Goal: Transaction & Acquisition: Purchase product/service

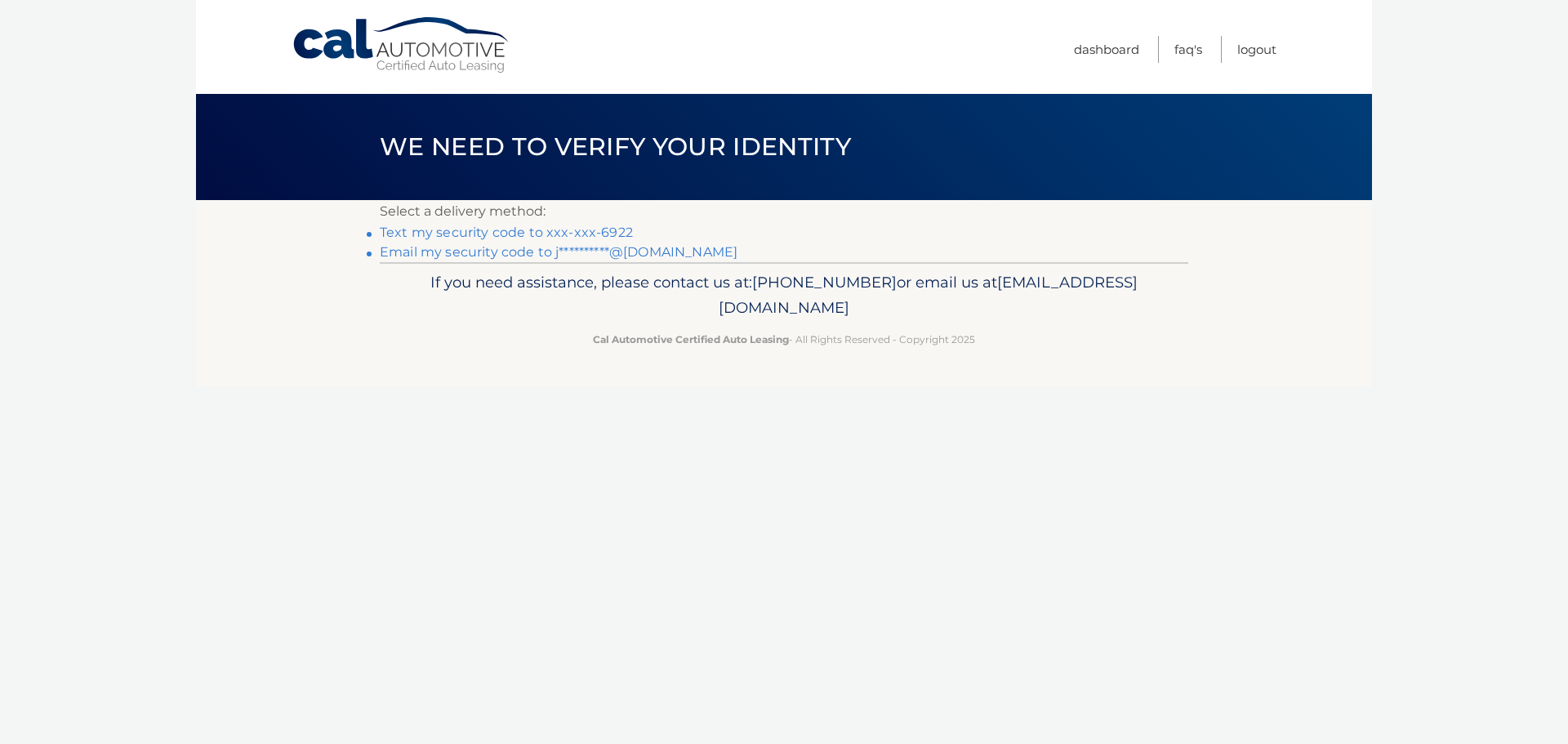
click at [481, 231] on link "Text my security code to xxx-xxx-6922" at bounding box center [507, 232] width 253 height 16
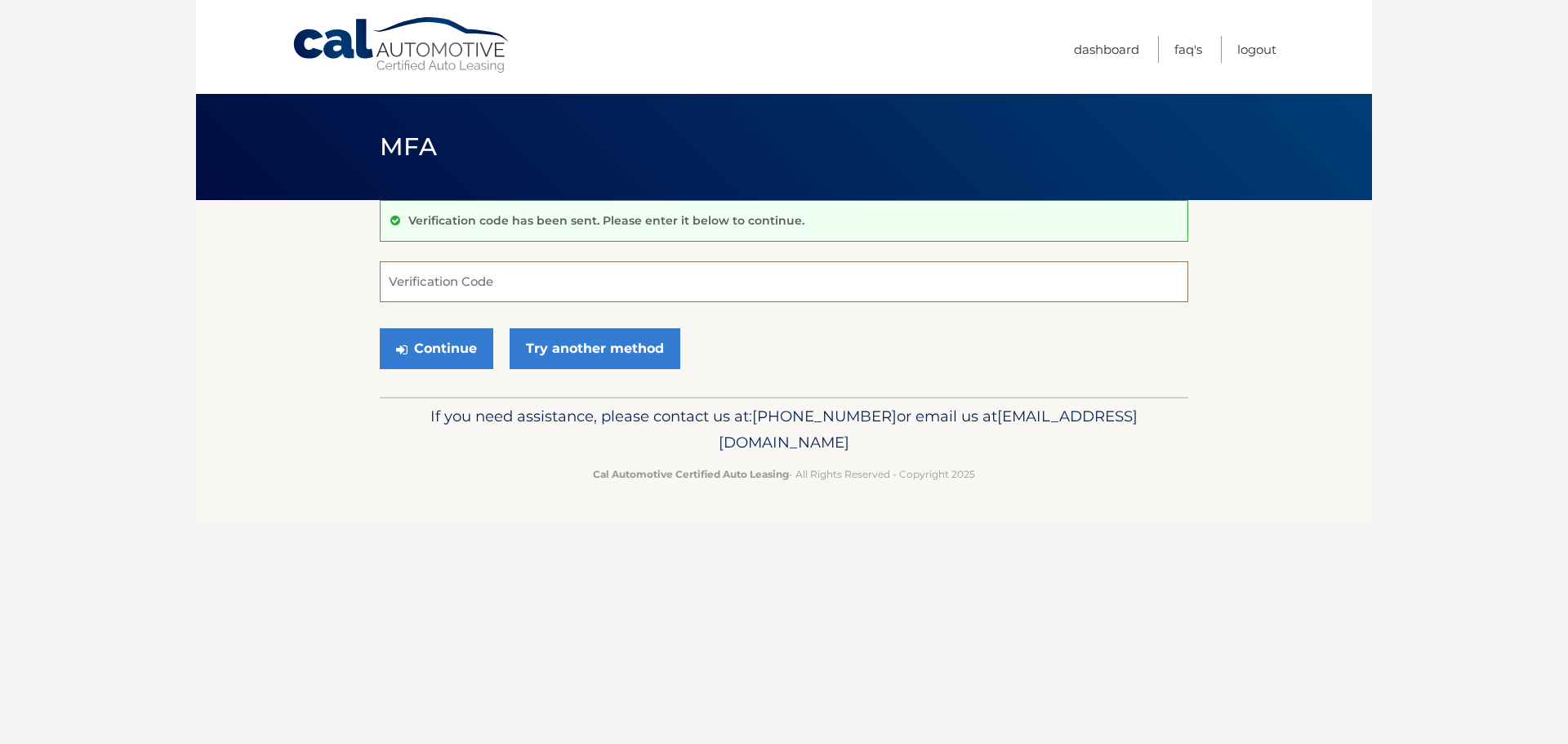
click at [612, 286] on input "Verification Code" at bounding box center [784, 281] width 809 height 41
type input "190114"
click at [463, 345] on button "Continue" at bounding box center [437, 349] width 113 height 41
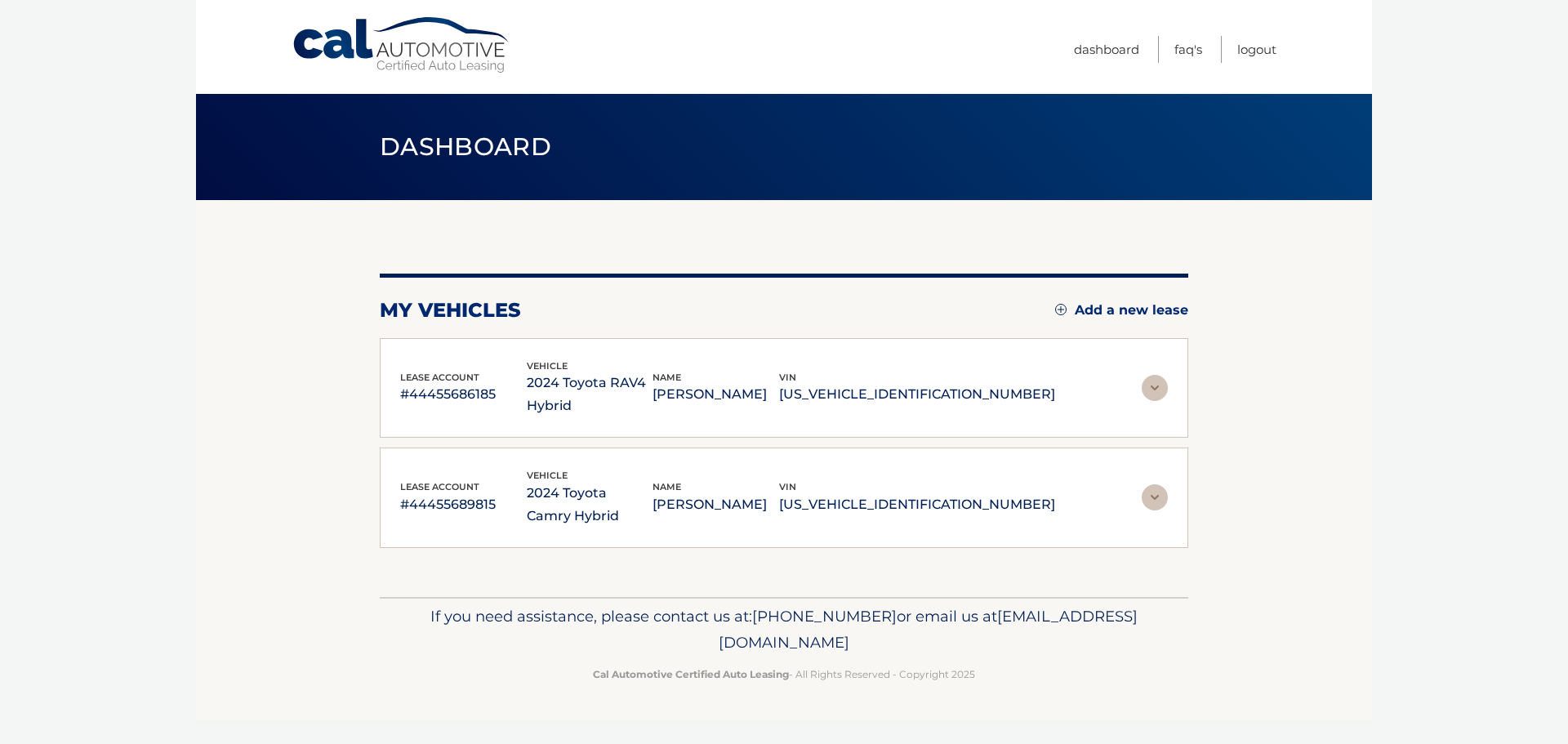
click at [1154, 381] on img at bounding box center [1155, 388] width 26 height 26
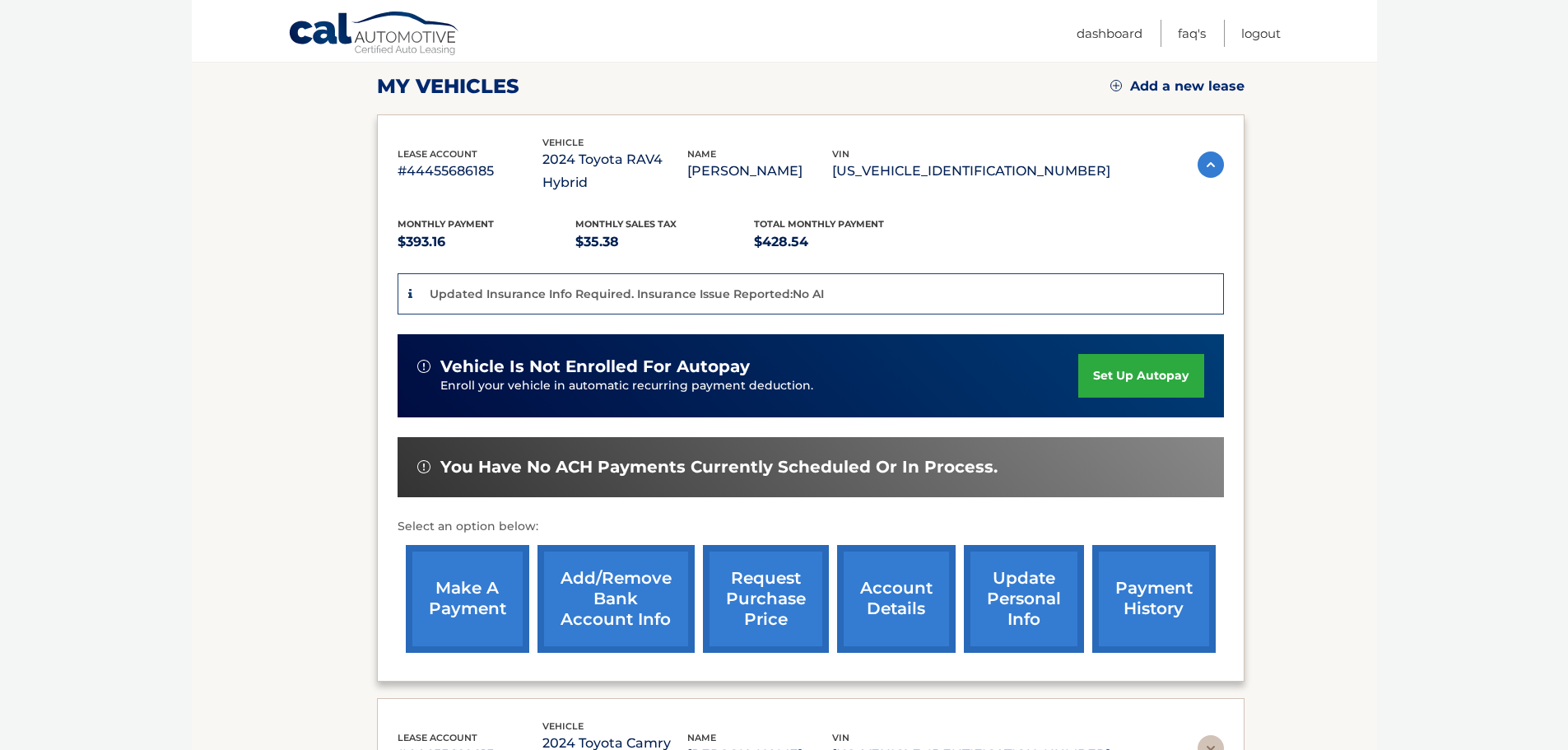
scroll to position [227, 0]
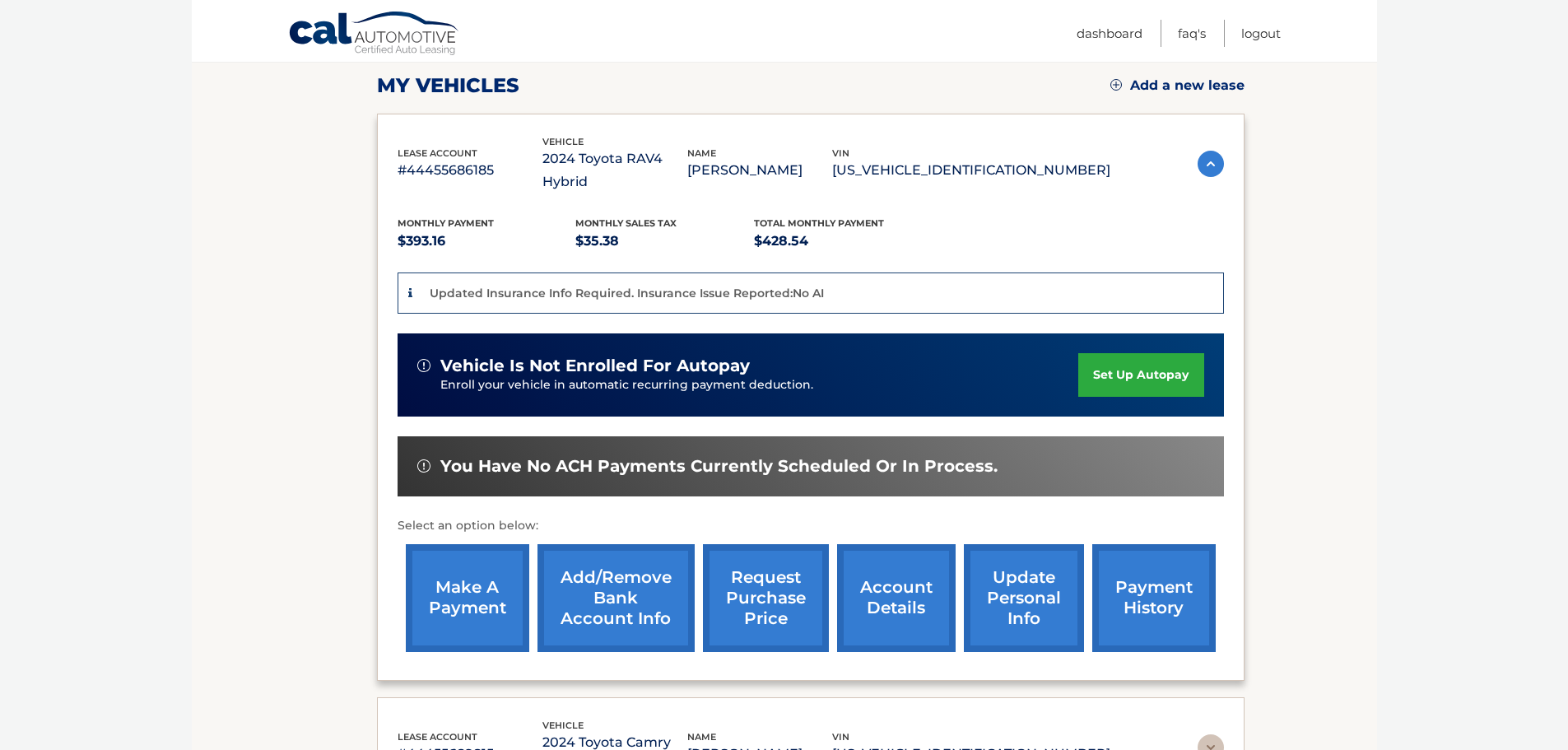
click at [471, 564] on link "make a payment" at bounding box center [467, 598] width 123 height 108
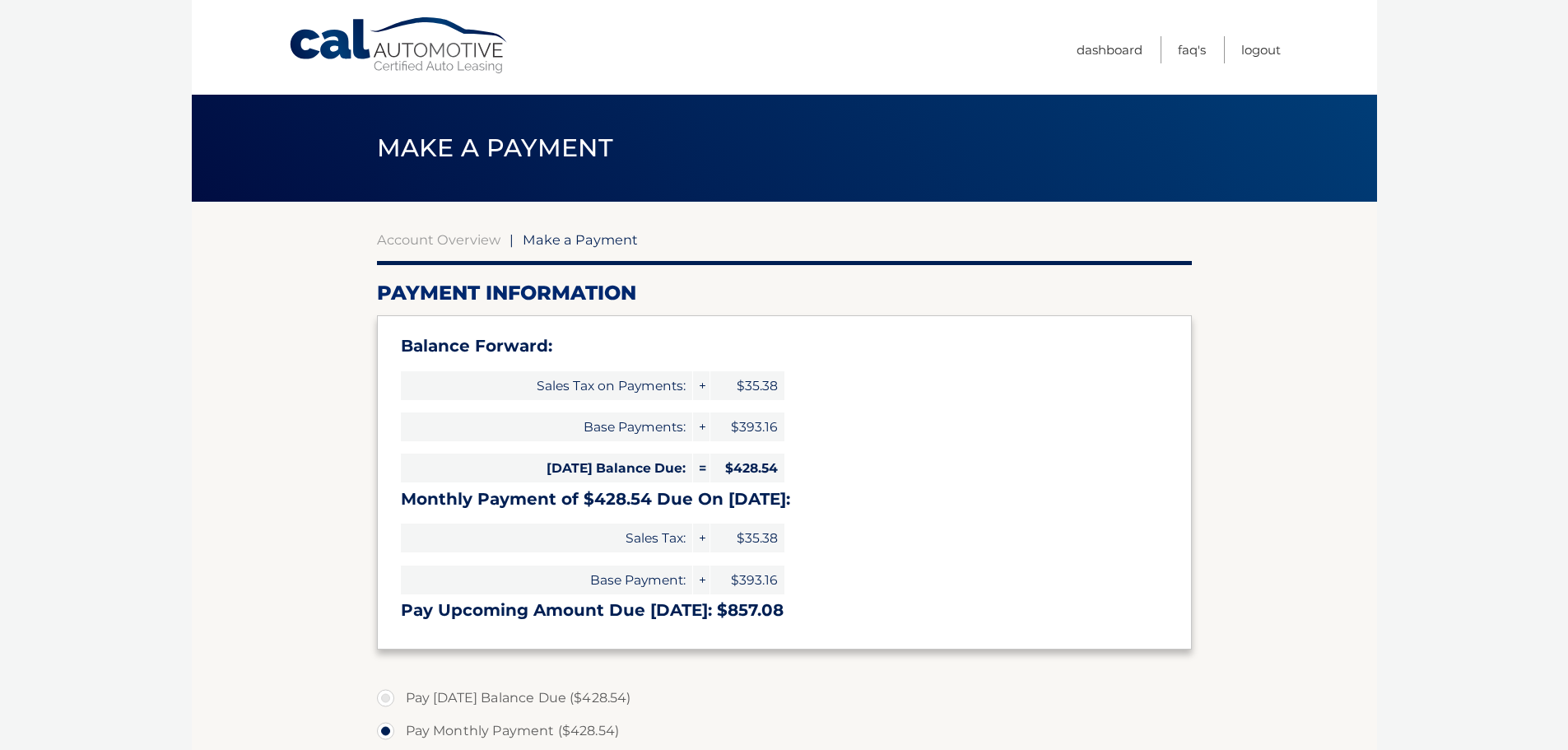
select select "ZTIxZDk1NmMtNmEzMC00Njk1LTljYzctMzA5MWM5ZTMzMzk5"
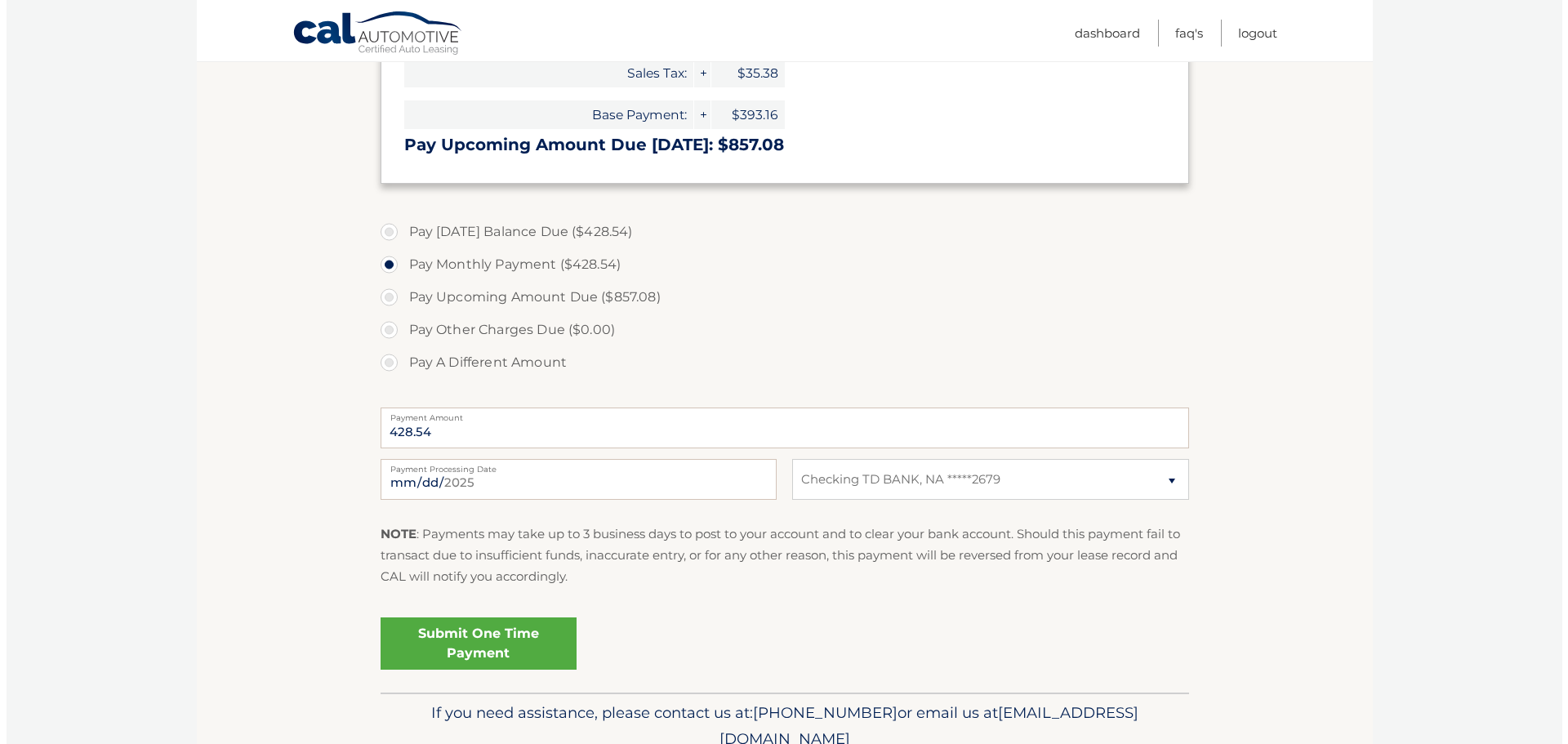
scroll to position [462, 0]
click at [905, 479] on select "Select Bank Account Checking TD BANK, NA *****2679" at bounding box center [984, 479] width 396 height 41
click at [786, 459] on select "Select Bank Account Checking TD BANK, NA *****2679" at bounding box center [984, 479] width 396 height 41
click at [489, 630] on link "Submit One Time Payment" at bounding box center [472, 642] width 196 height 52
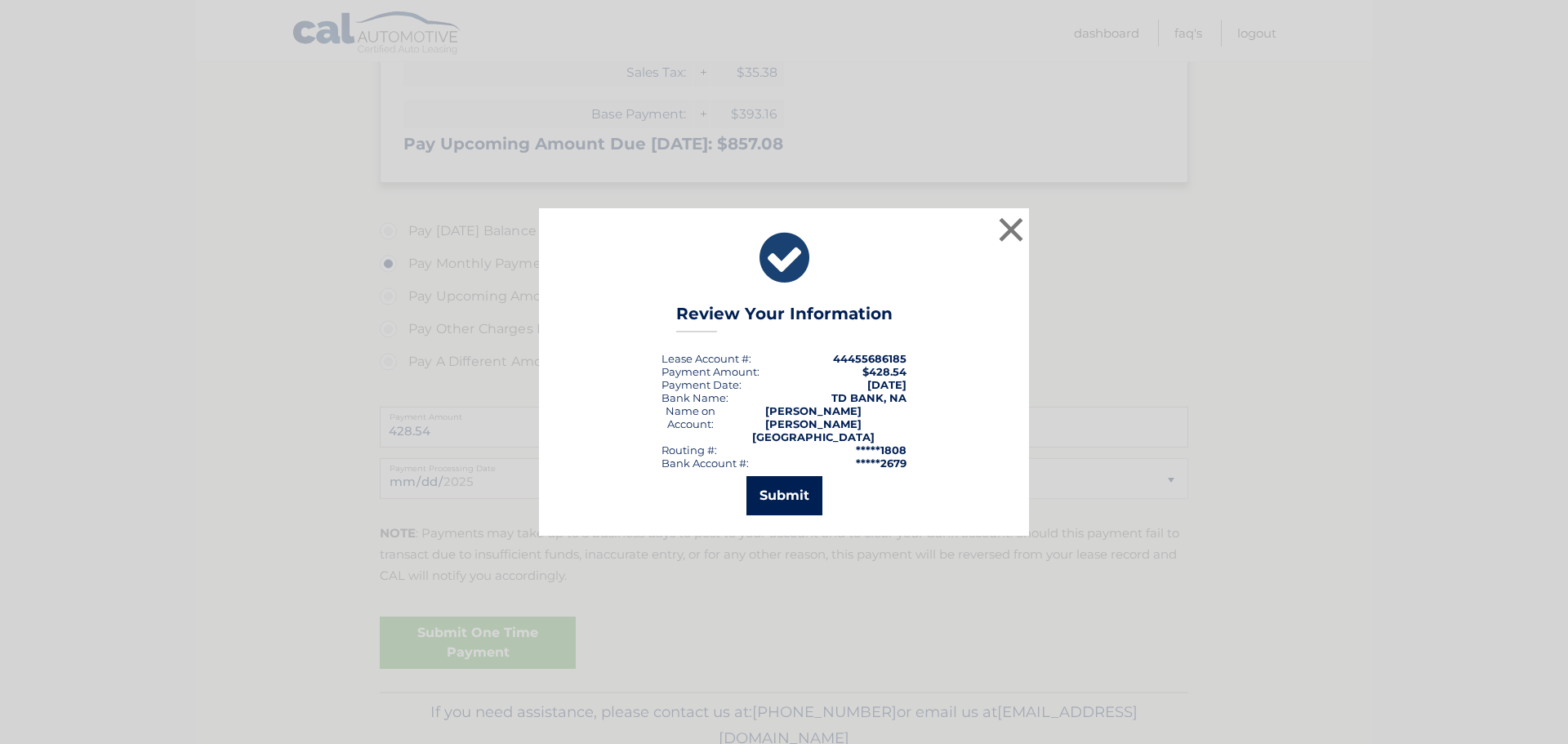
click at [777, 482] on button "Submit" at bounding box center [784, 495] width 76 height 39
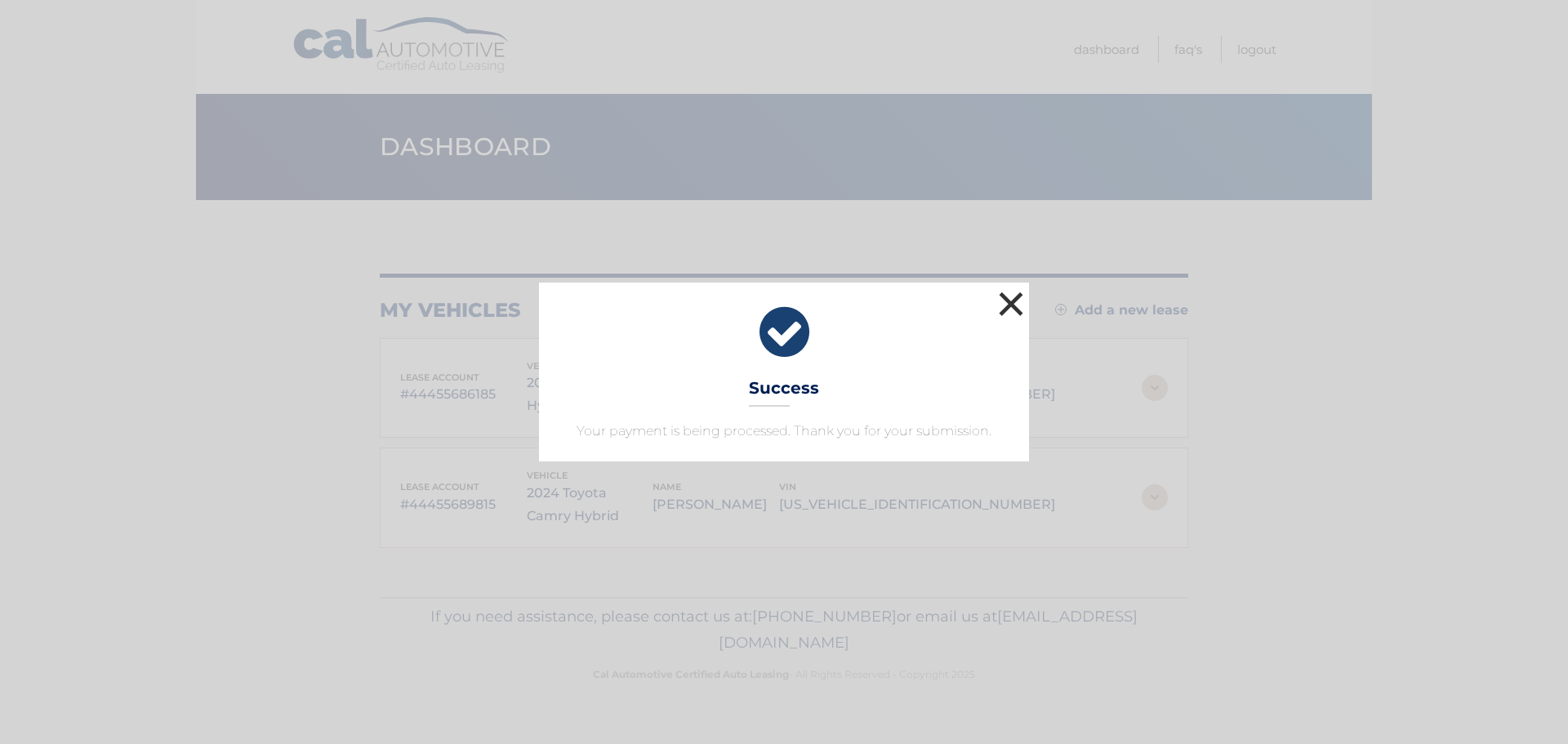
click at [1012, 296] on button "×" at bounding box center [1011, 304] width 32 height 32
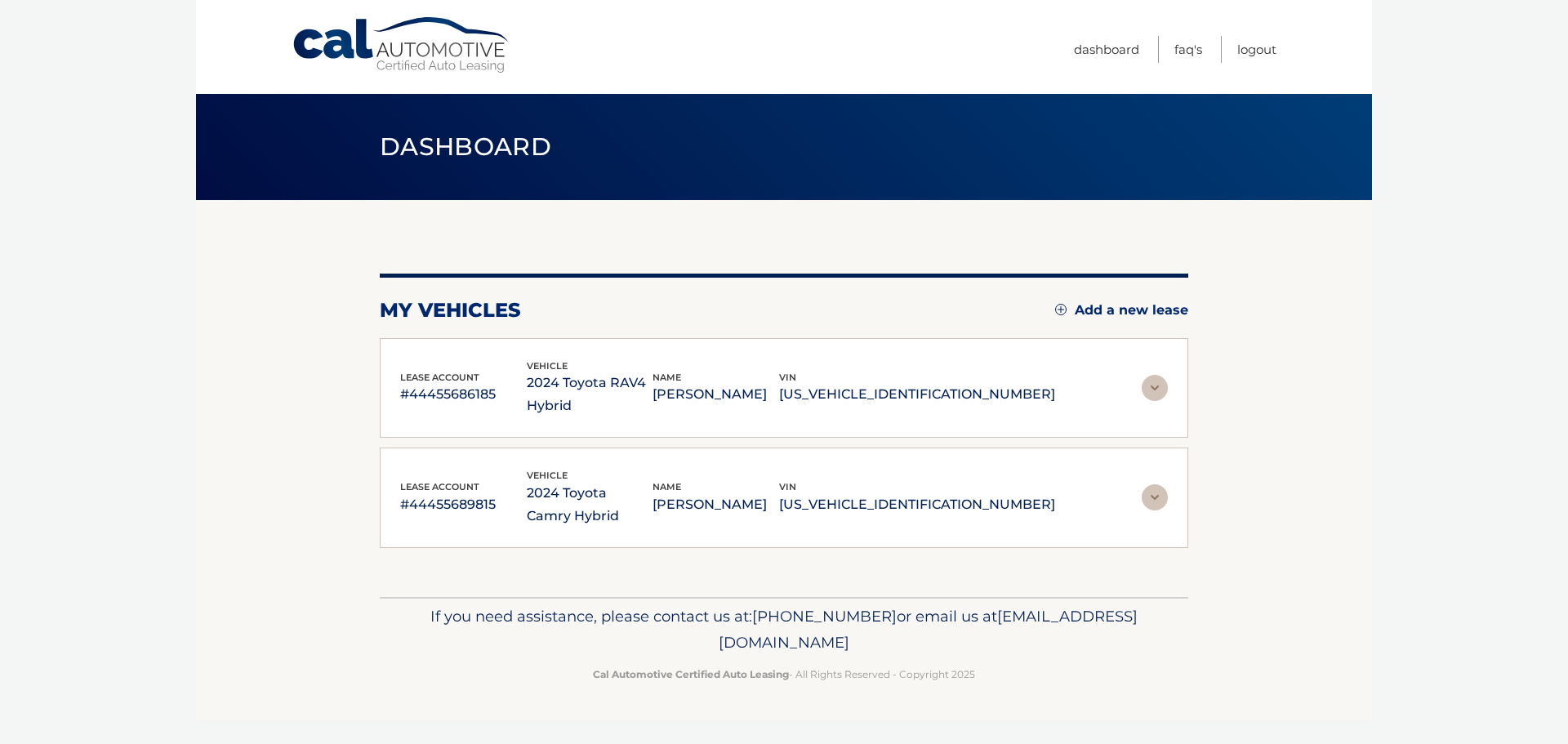
click at [1153, 492] on img at bounding box center [1155, 497] width 26 height 26
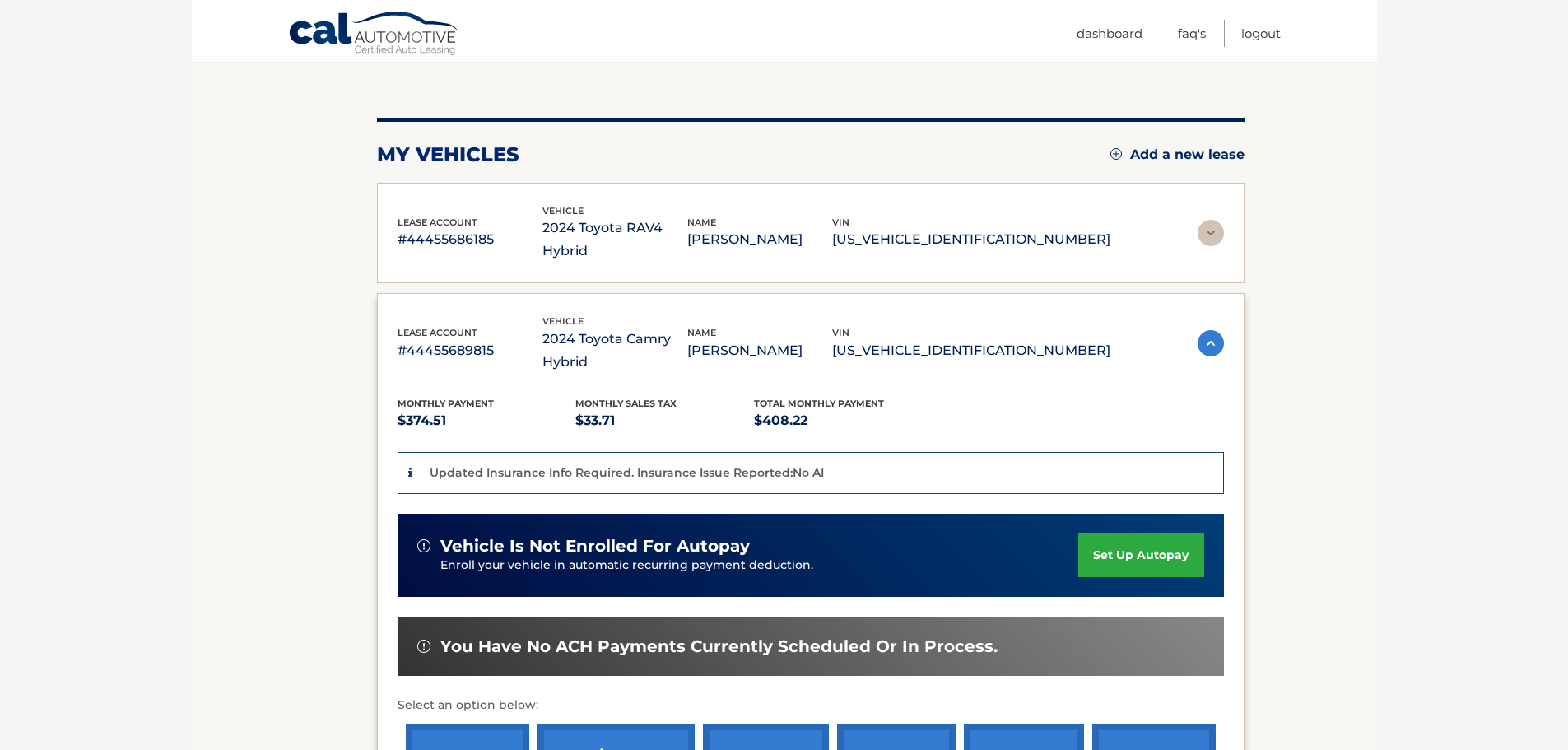
scroll to position [159, 0]
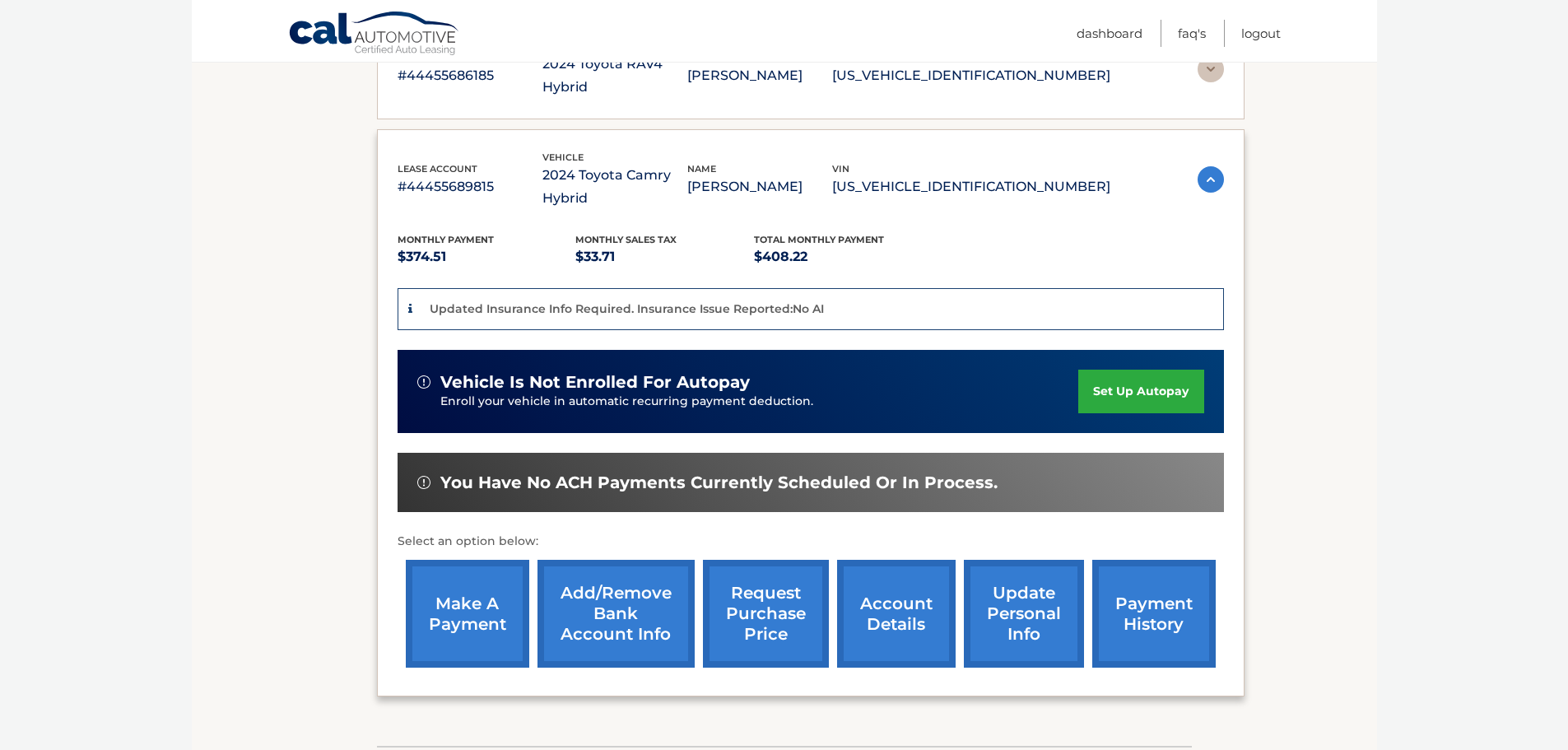
click at [463, 560] on link "make a payment" at bounding box center [467, 614] width 123 height 108
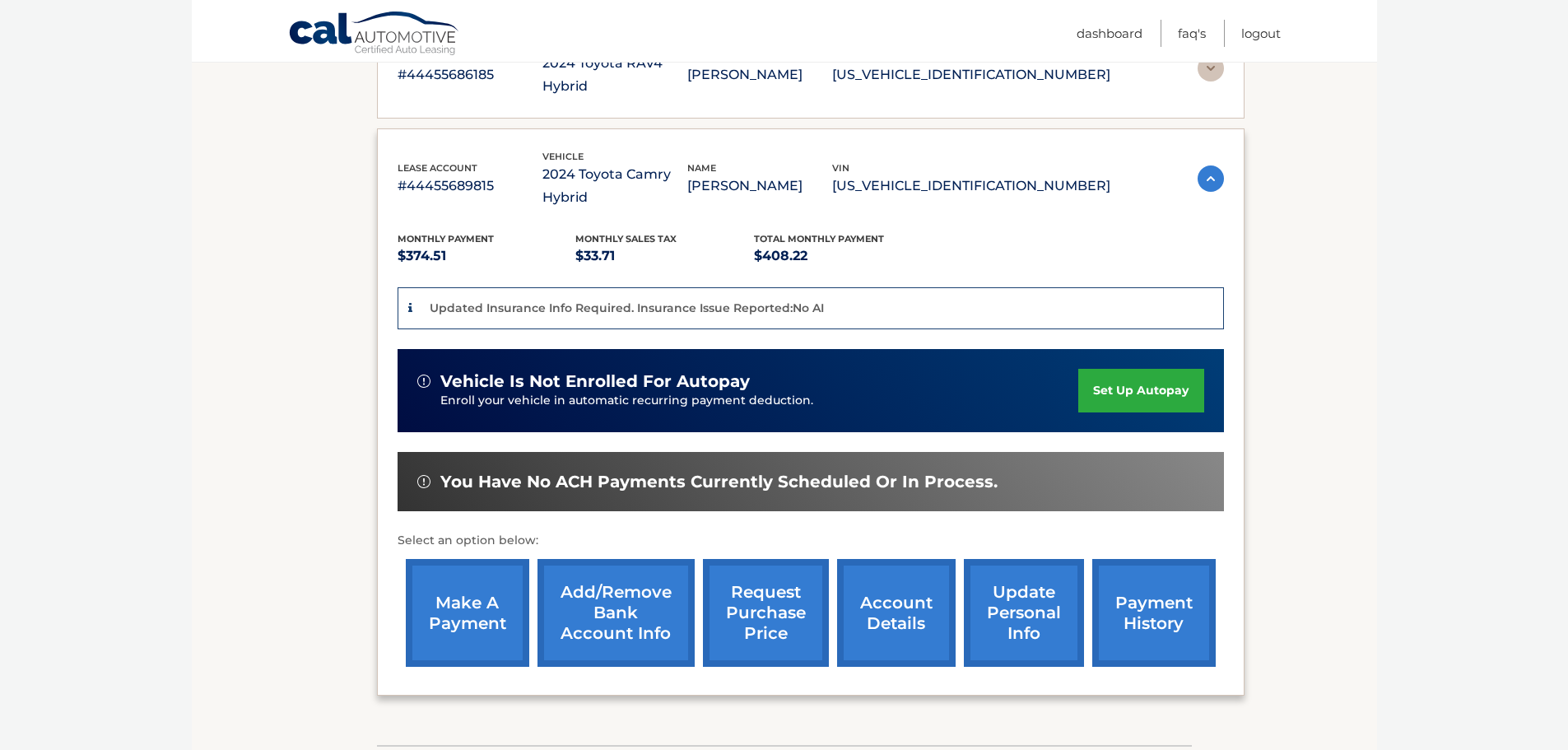
scroll to position [324, 0]
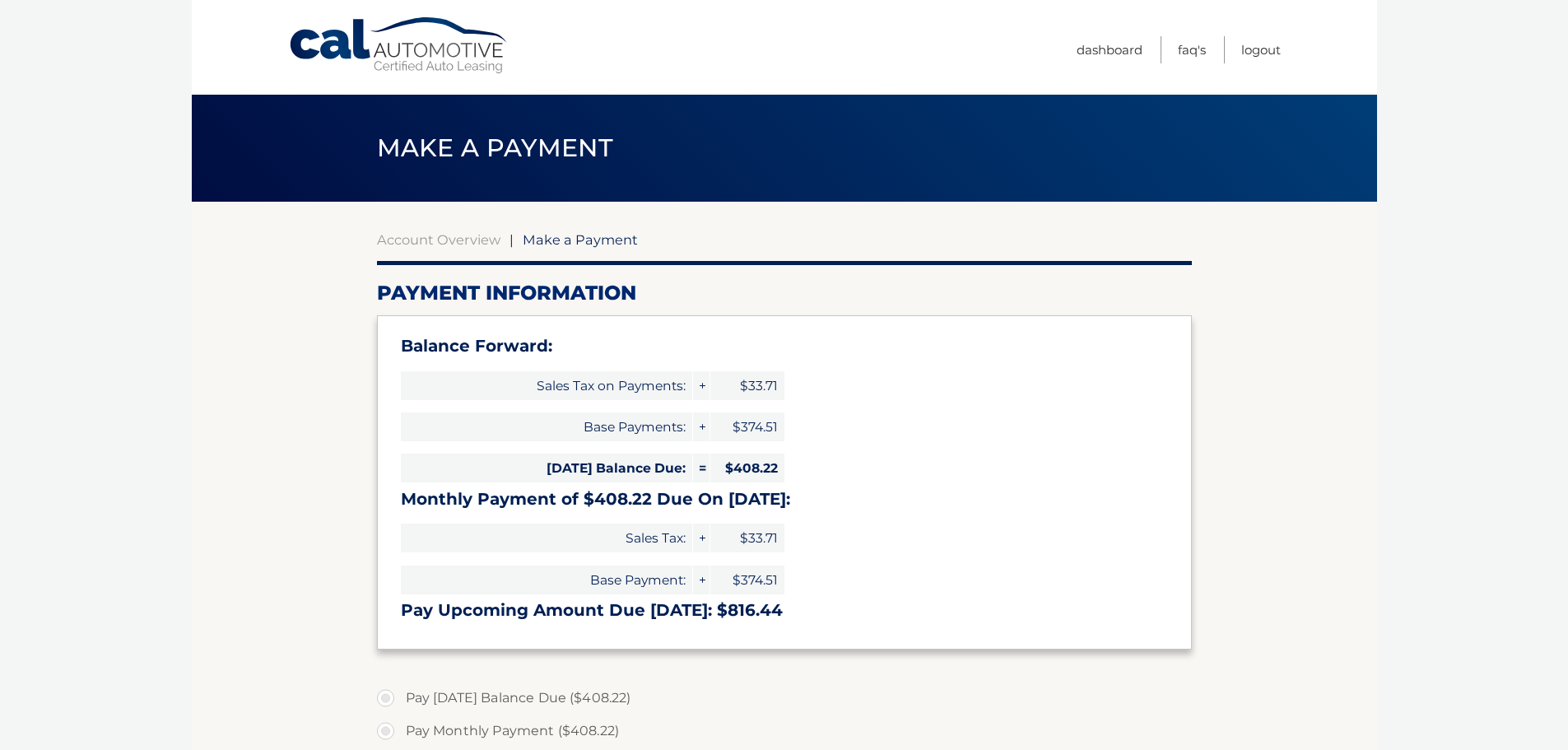
select select "ZjRlYTBhMDAtMTFlNC00ZTY4LWFkOTItMDQwNjVlN2E2MTk1"
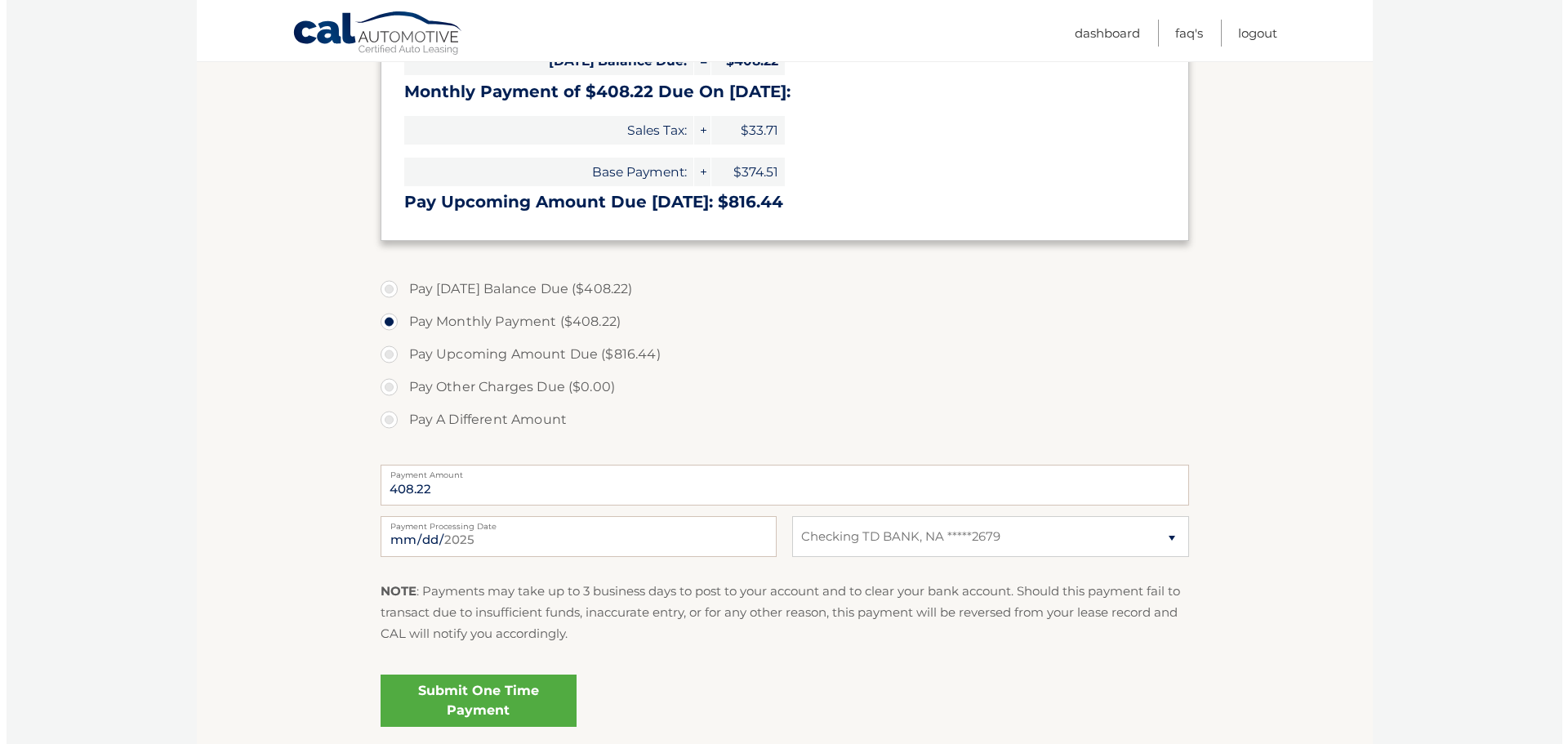
scroll to position [404, 0]
click at [848, 535] on select "Select Bank Account Checking TD BANK, NA *****2679" at bounding box center [984, 536] width 396 height 41
click at [475, 690] on link "Submit One Time Payment" at bounding box center [472, 700] width 196 height 52
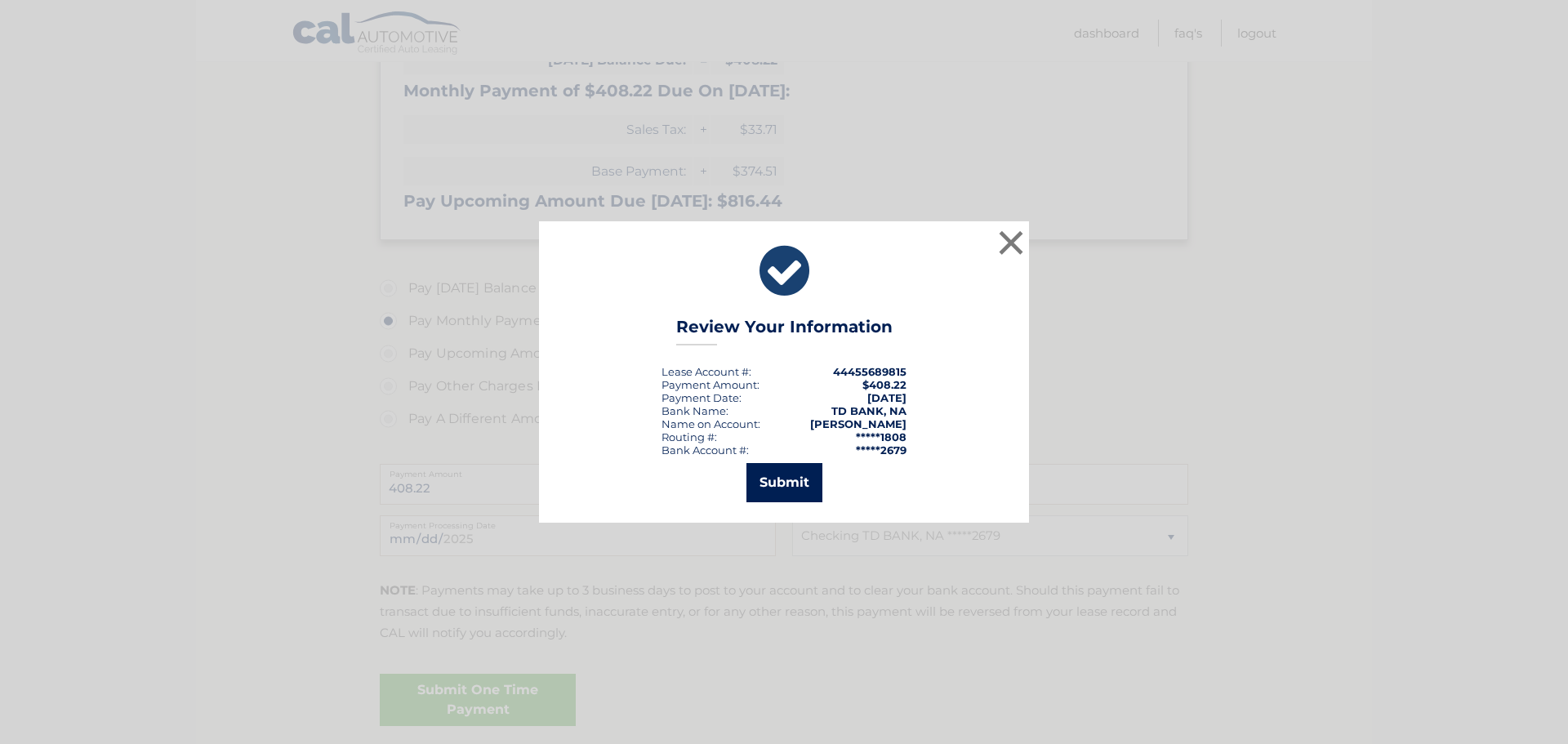
click at [772, 479] on button "Submit" at bounding box center [784, 483] width 76 height 39
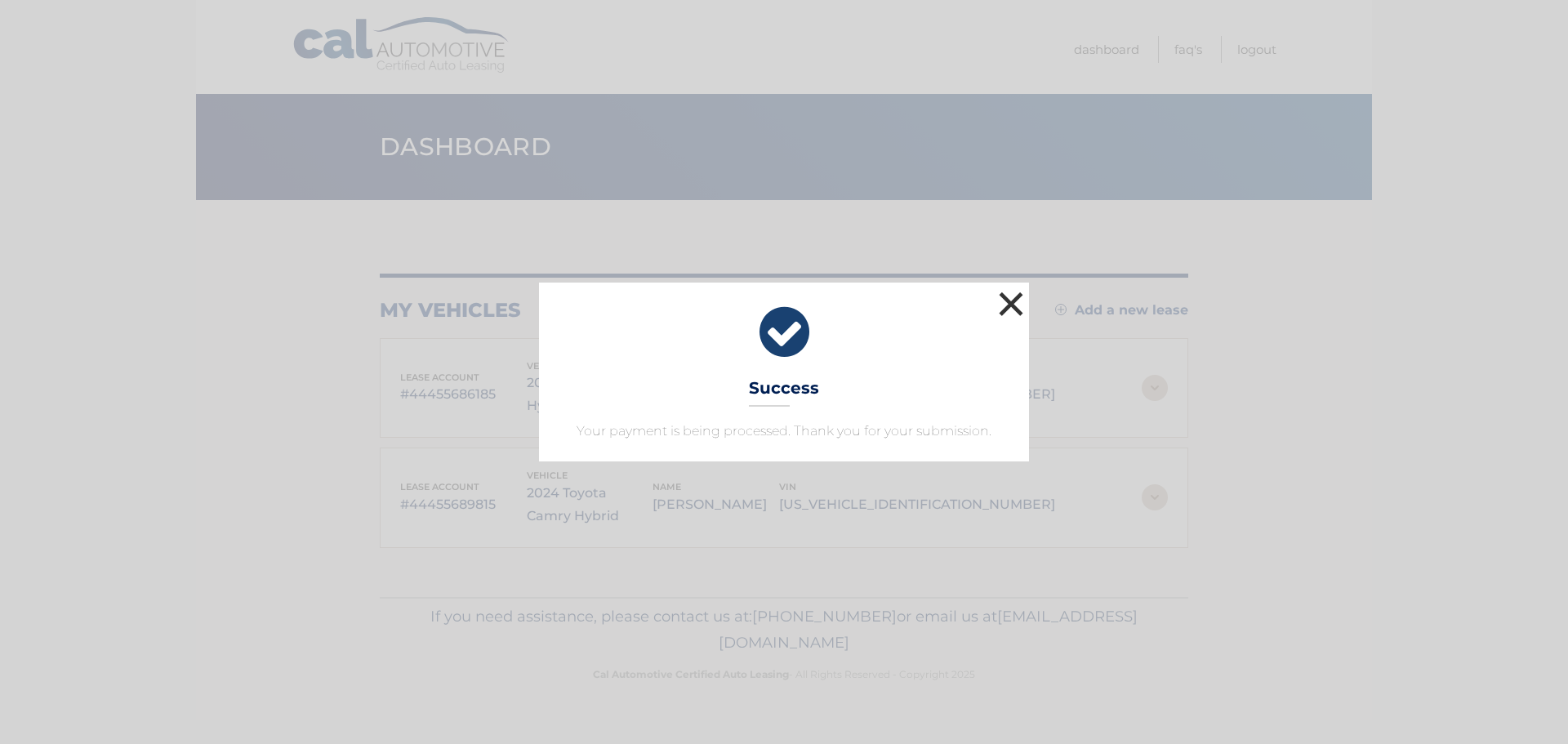
click at [1020, 295] on button "×" at bounding box center [1011, 304] width 32 height 32
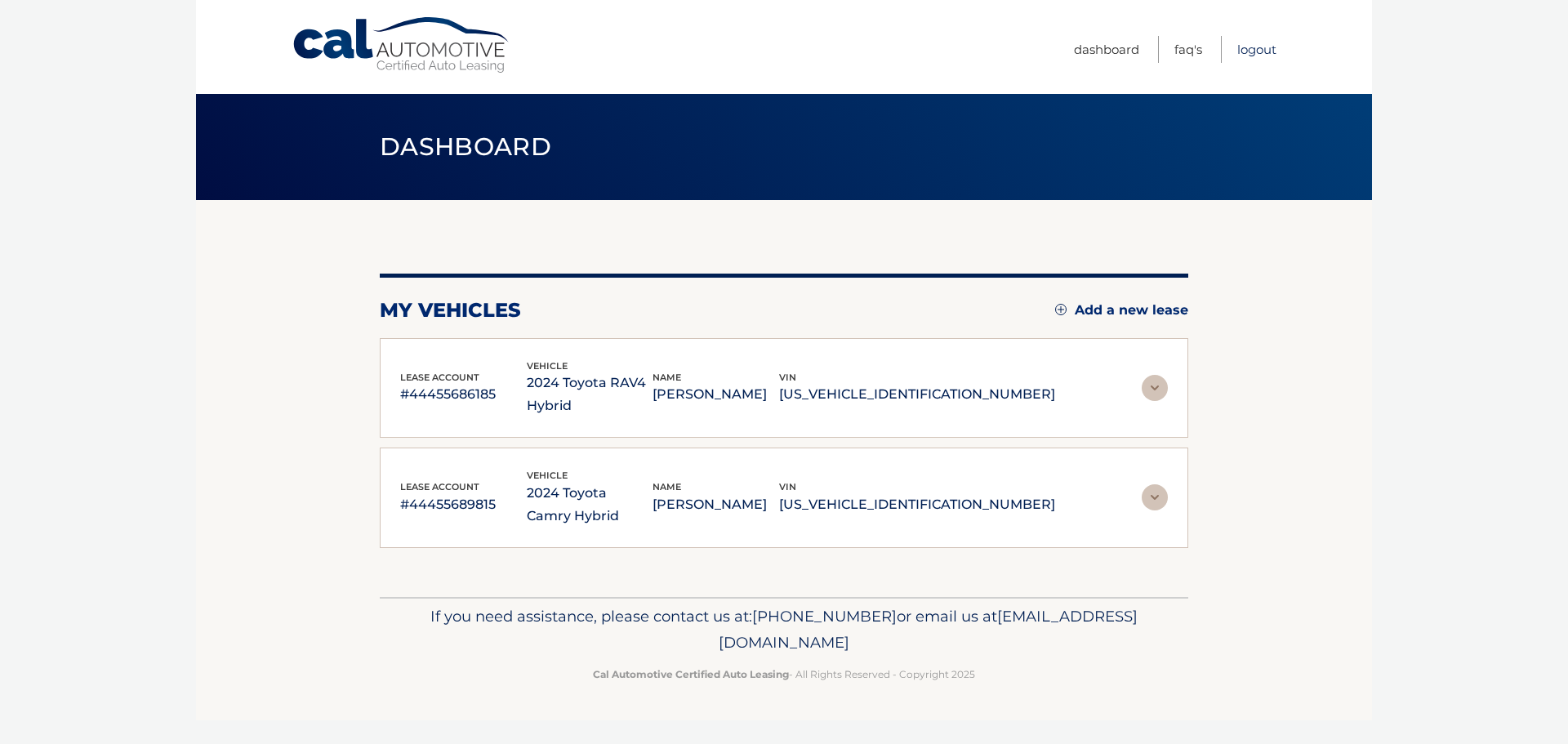
click at [1256, 50] on link "Logout" at bounding box center [1257, 49] width 39 height 27
